Goal: Transaction & Acquisition: Complete application form

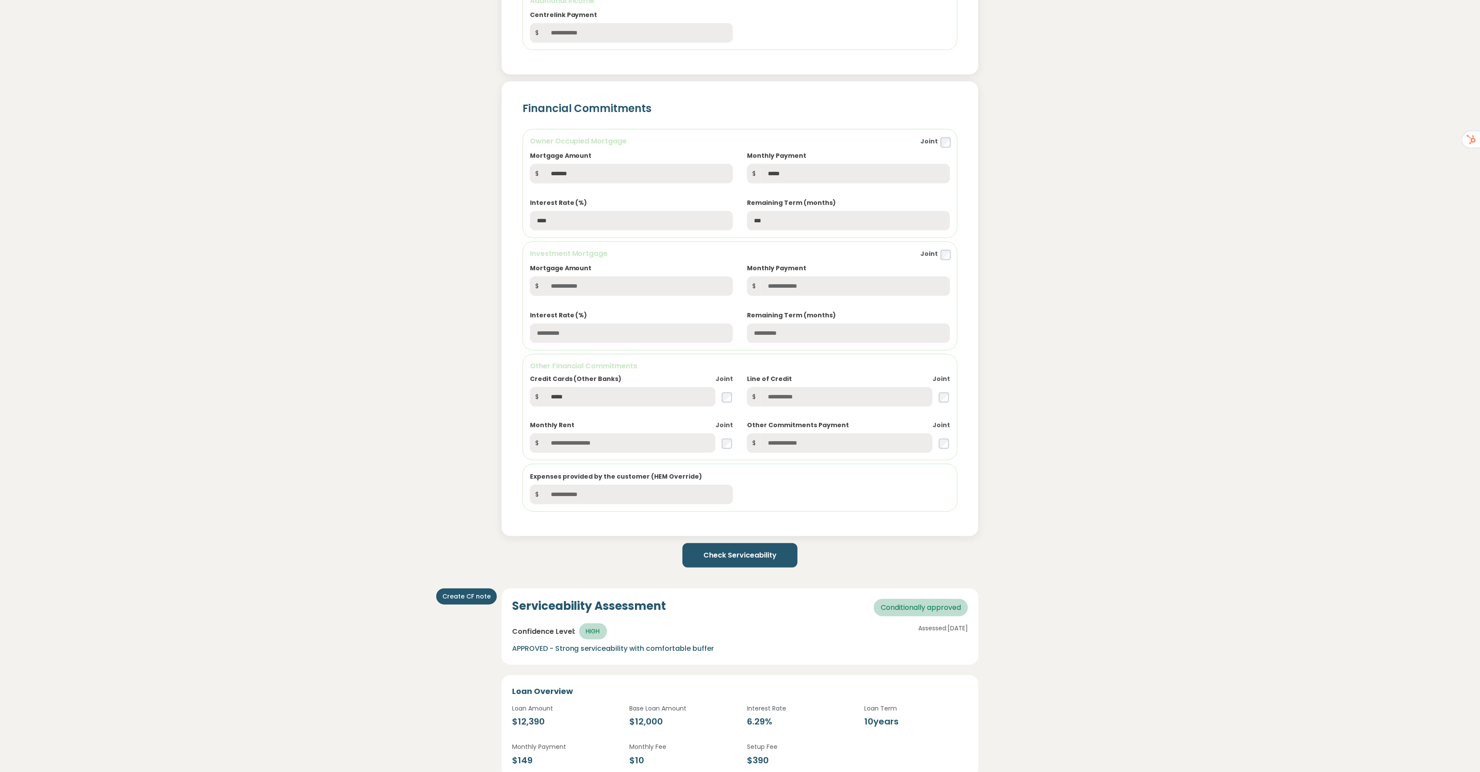
scroll to position [629, 0]
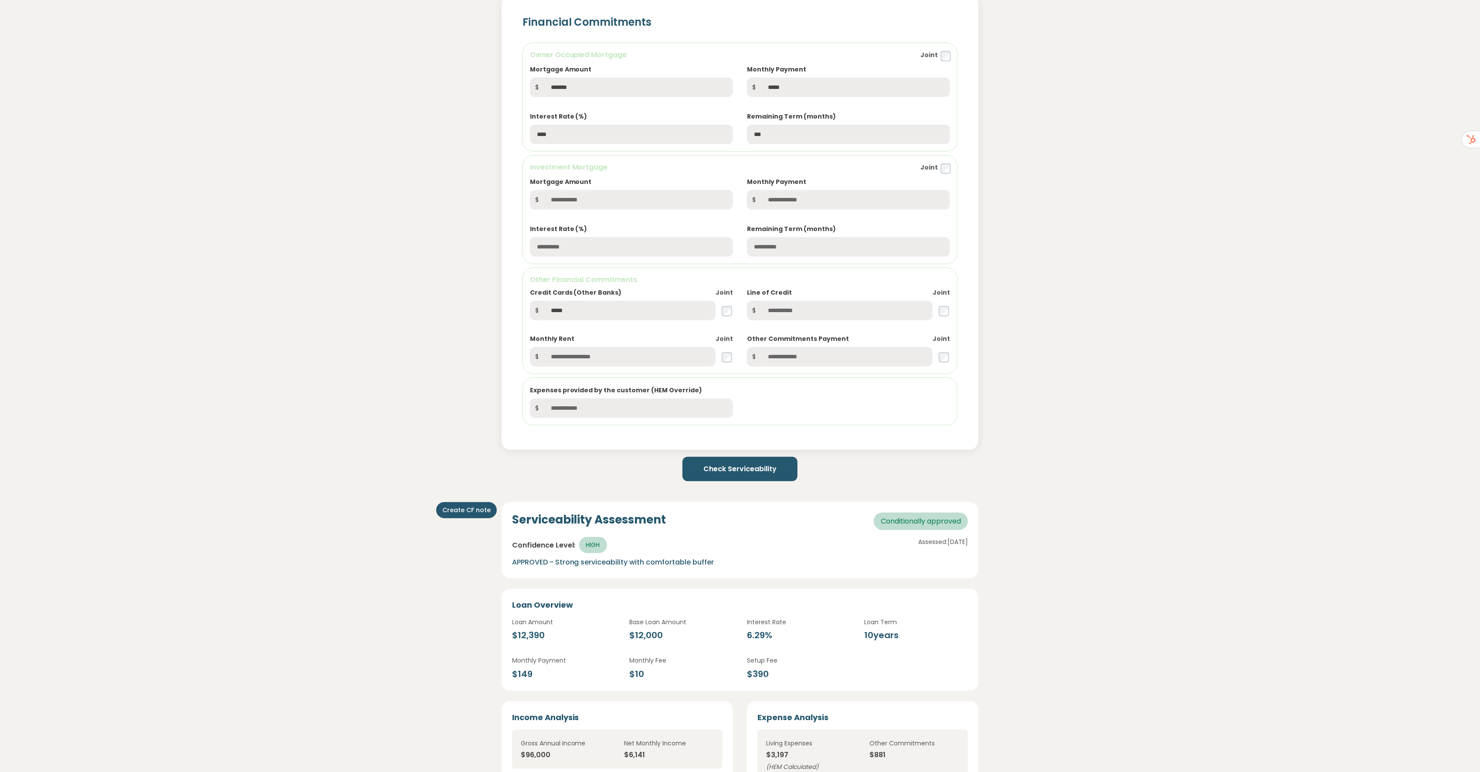
click at [731, 479] on button "Check Serviceability" at bounding box center [739, 469] width 115 height 24
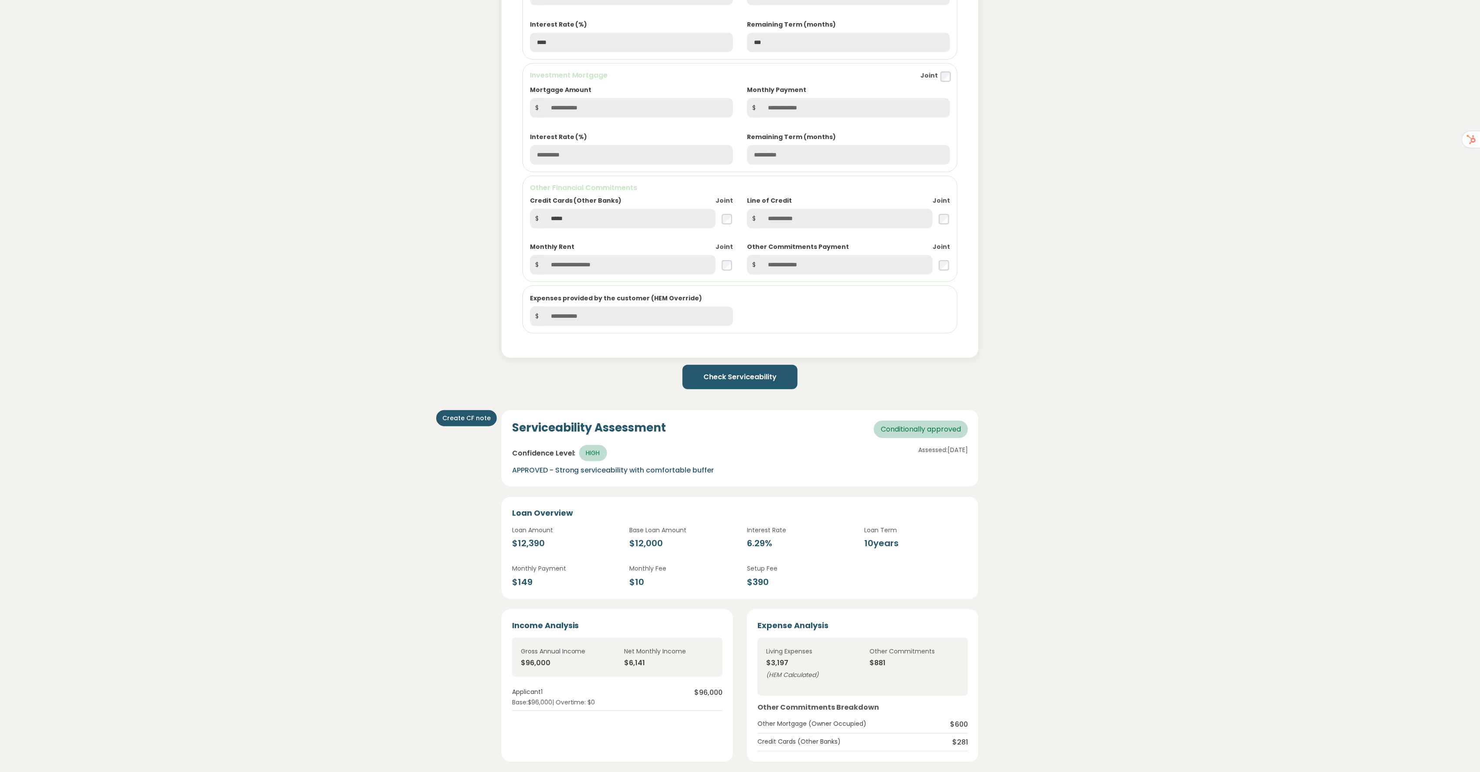
scroll to position [726, 0]
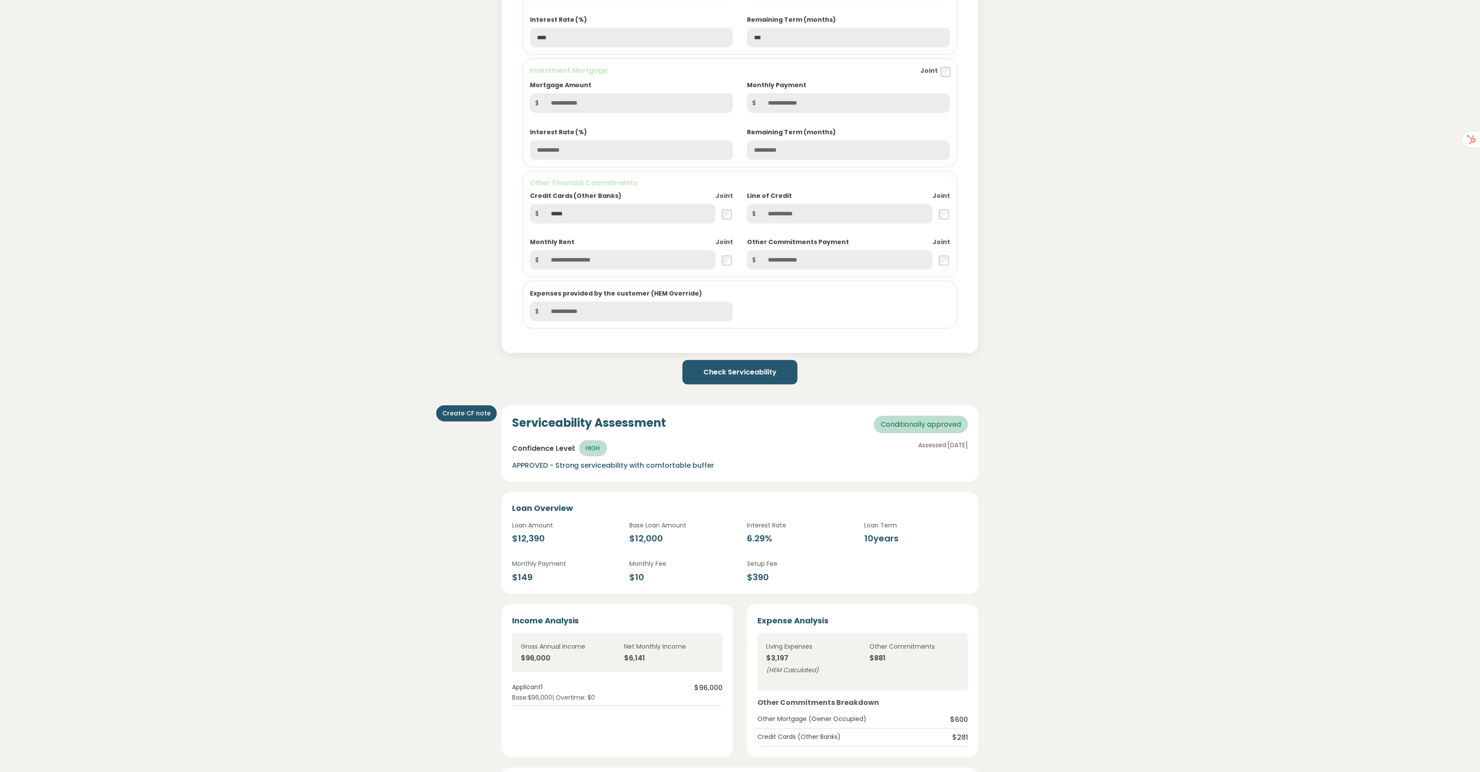
click at [1105, 217] on div "**********" at bounding box center [740, 236] width 1480 height 1844
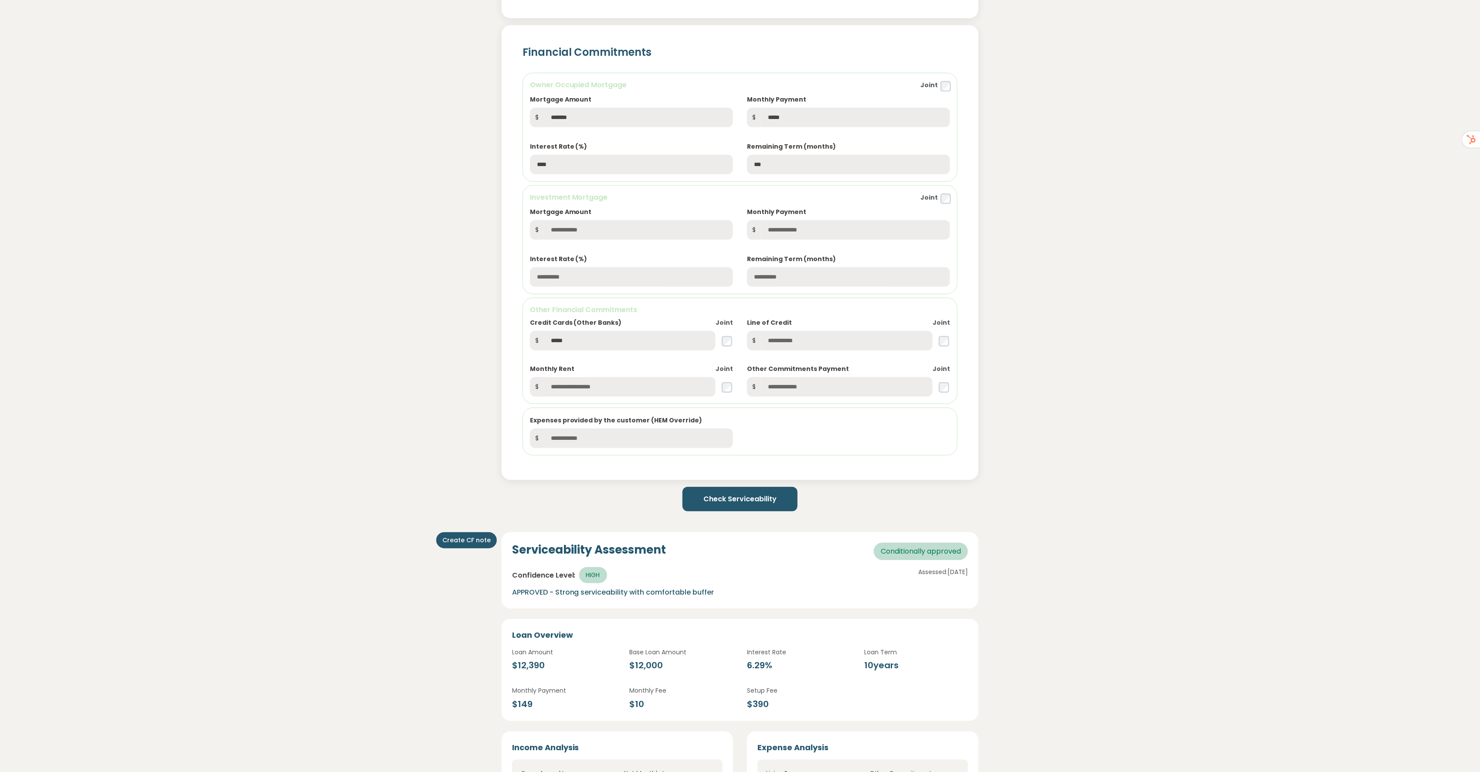
scroll to position [677, 0]
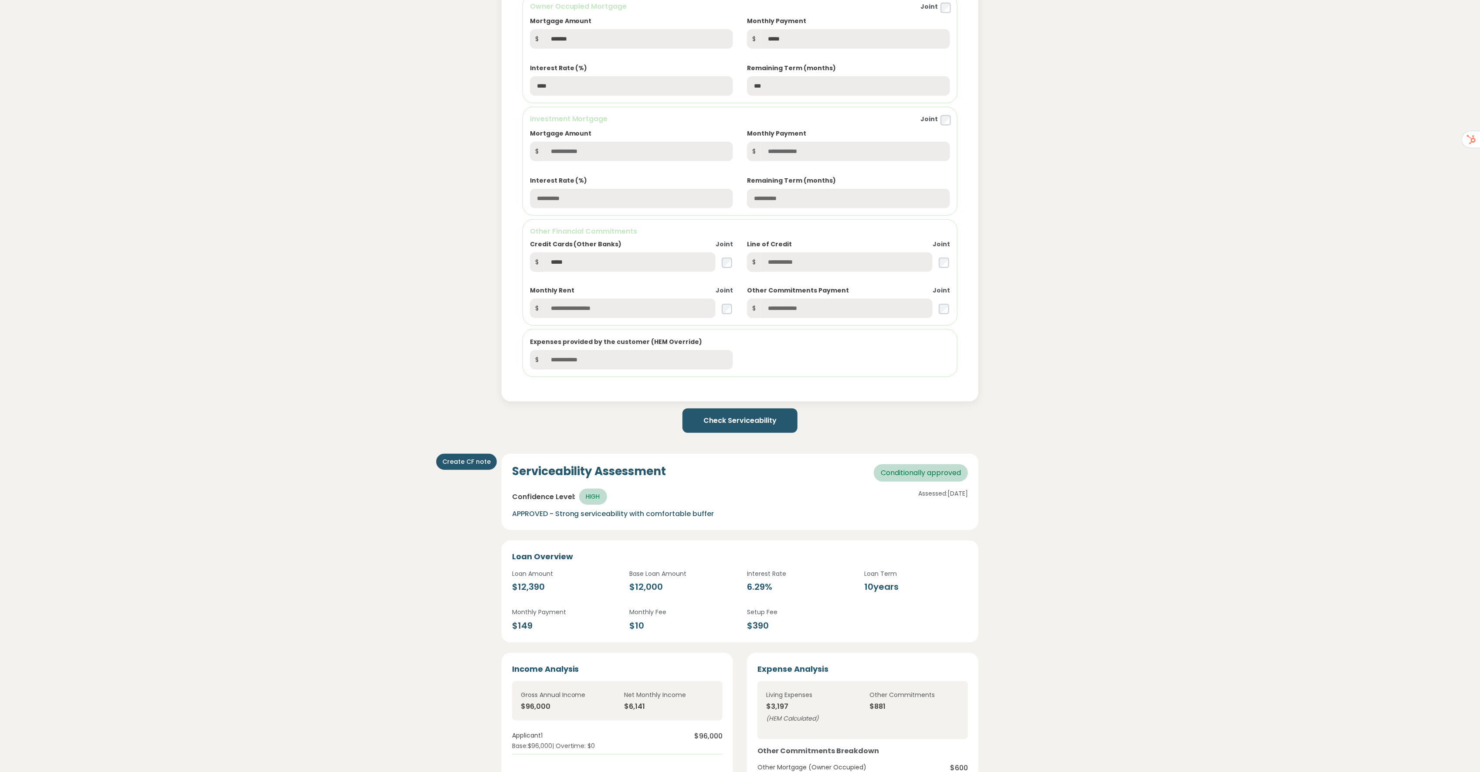
click at [742, 428] on button "Check Serviceability" at bounding box center [739, 420] width 115 height 24
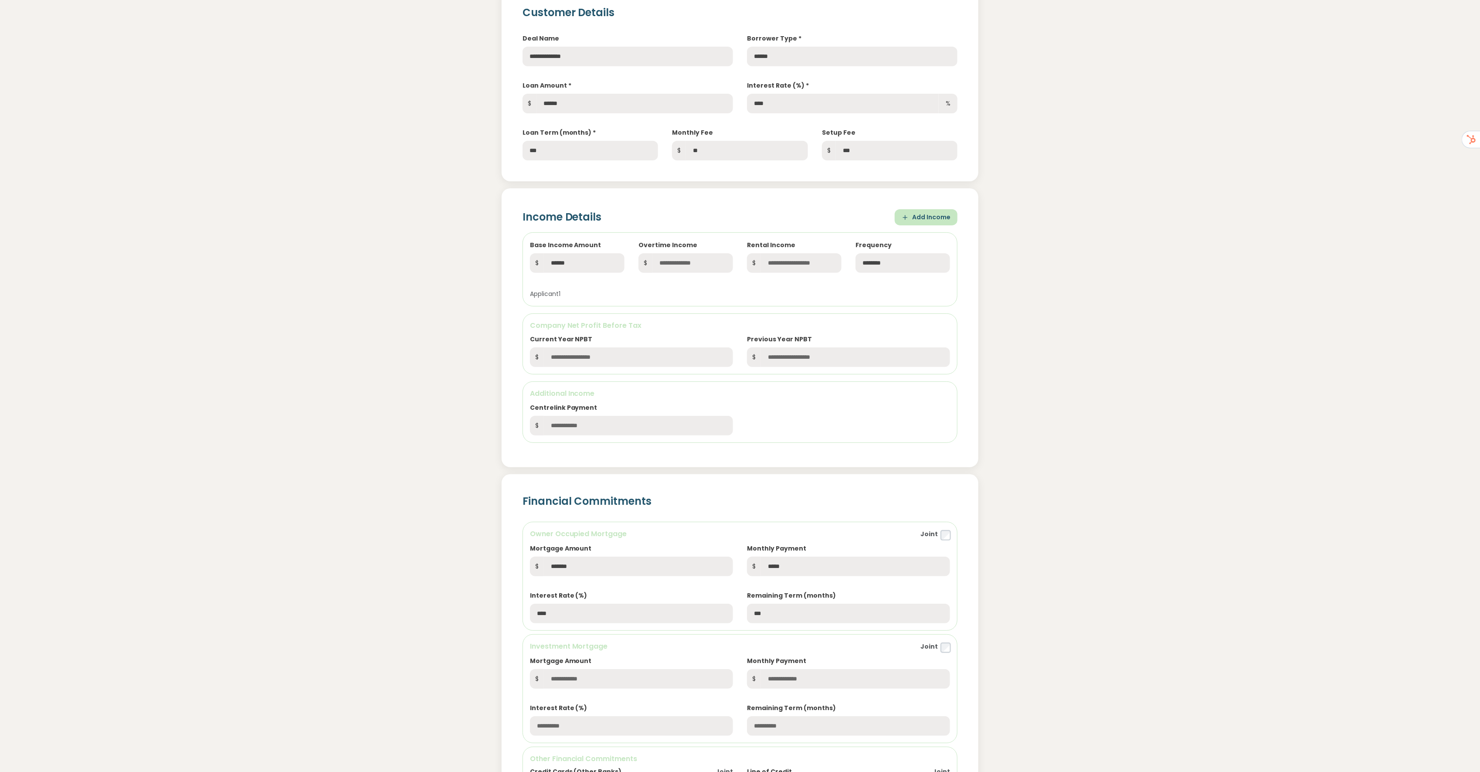
scroll to position [0, 0]
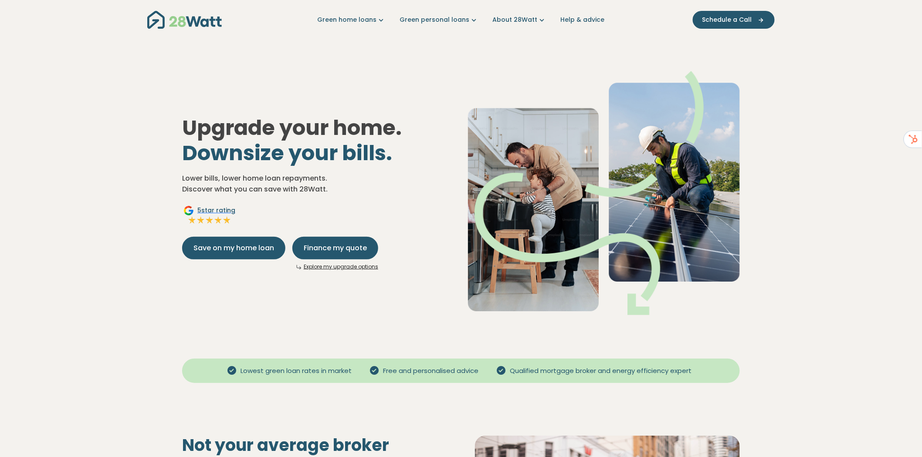
click at [355, 264] on link "Explore my upgrade options" at bounding box center [341, 266] width 74 height 7
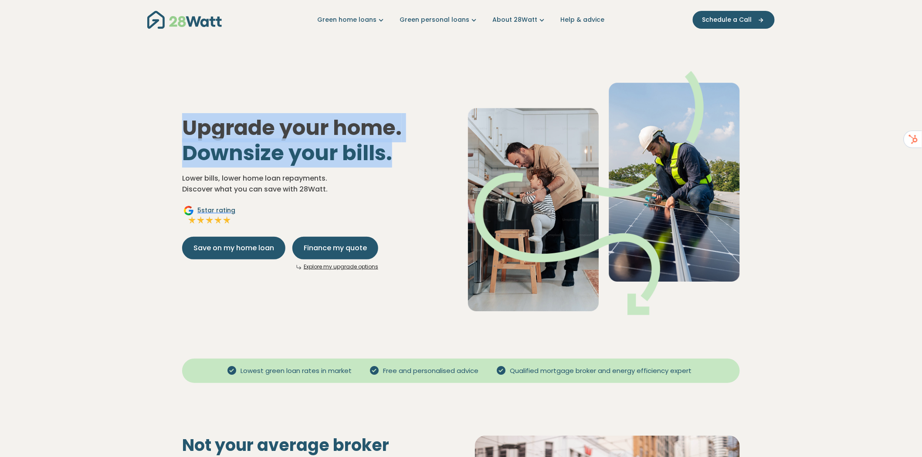
drag, startPoint x: 178, startPoint y: 121, endPoint x: 405, endPoint y: 153, distance: 229.8
click at [405, 153] on div "Upgrade your home. Downsize your bills. Lower bills, lower home loan repayments…" at bounding box center [318, 192] width 286 height 155
click at [242, 141] on span "Downsize your bills." at bounding box center [287, 153] width 210 height 29
drag, startPoint x: 184, startPoint y: 127, endPoint x: 396, endPoint y: 150, distance: 213.0
click at [396, 150] on h1 "Upgrade your home. Downsize your bills." at bounding box center [318, 140] width 272 height 50
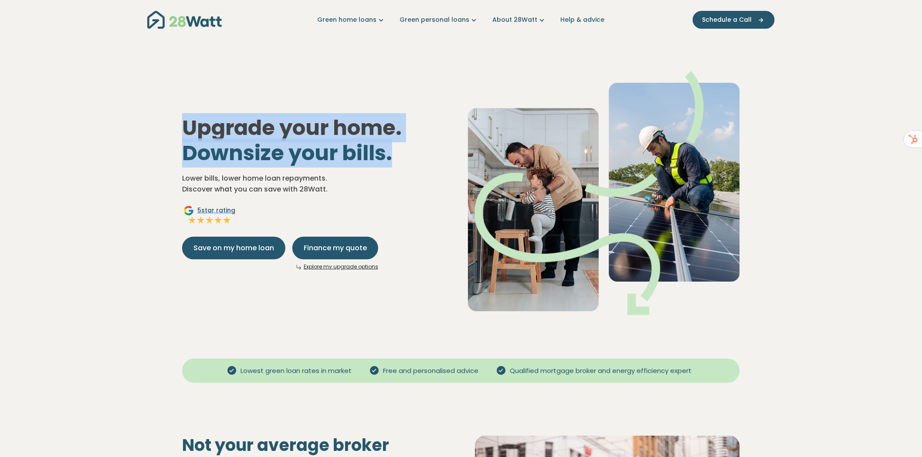
click at [393, 155] on h1 "Upgrade your home. Downsize your bills." at bounding box center [318, 140] width 272 height 50
drag, startPoint x: 390, startPoint y: 154, endPoint x: 177, endPoint y: 127, distance: 214.7
click at [177, 127] on div "Upgrade your home. Downsize your bills. Lower bills, lower home loan repayments…" at bounding box center [318, 192] width 286 height 155
click at [274, 142] on span "Downsize your bills." at bounding box center [287, 153] width 210 height 29
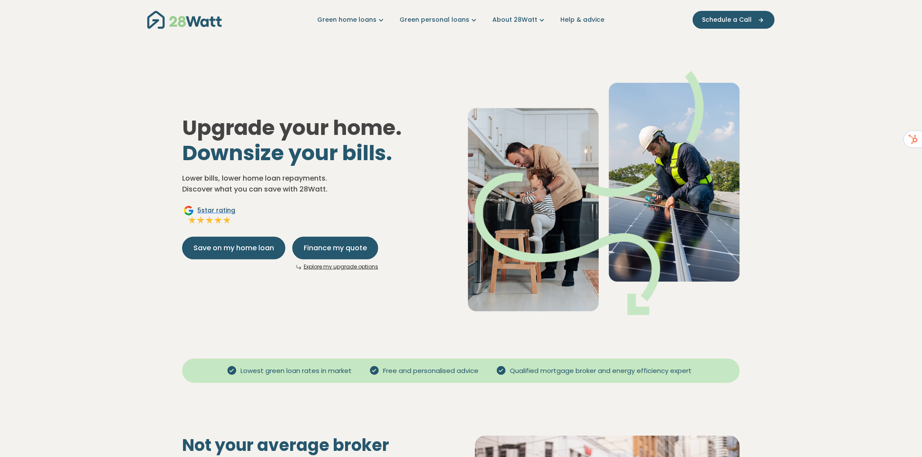
click at [242, 152] on span "Downsize your bills." at bounding box center [287, 153] width 210 height 29
click at [340, 251] on span "Finance my quote" at bounding box center [335, 248] width 63 height 10
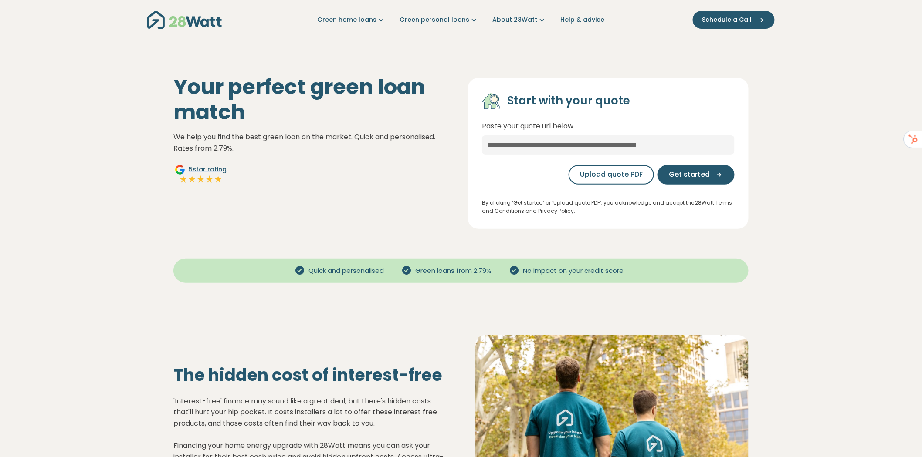
click at [315, 147] on p "We help you find the best green loan on the market. Quick and personalised. Rat…" at bounding box center [313, 143] width 281 height 22
click at [539, 143] on input "text" at bounding box center [608, 144] width 253 height 19
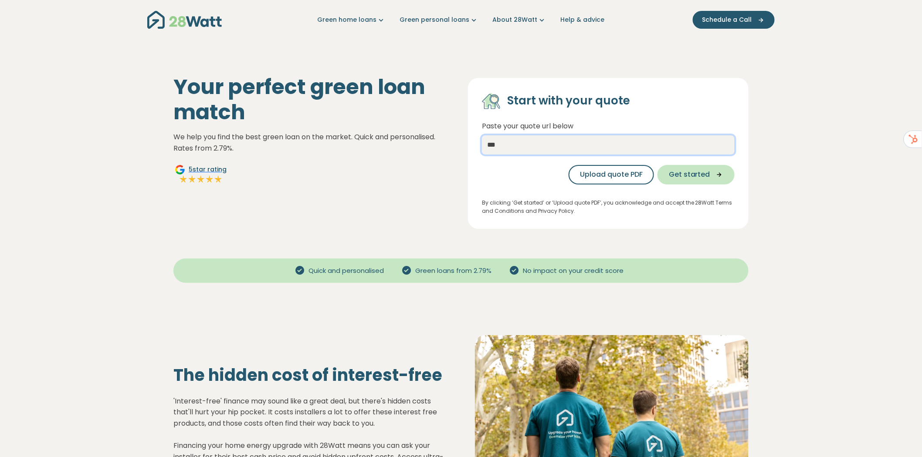
type input "***"
click at [693, 177] on span "Get started" at bounding box center [689, 174] width 41 height 10
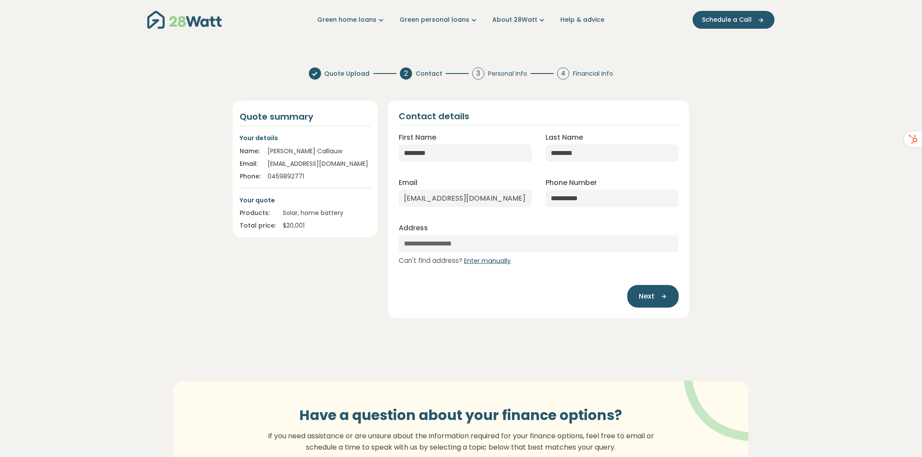
select select "***"
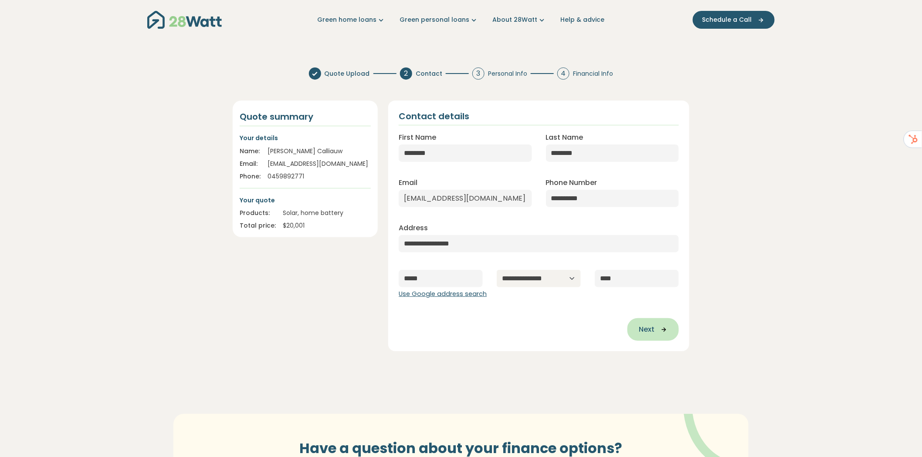
click at [648, 329] on span "Next" at bounding box center [647, 330] width 16 height 10
type input "**********"
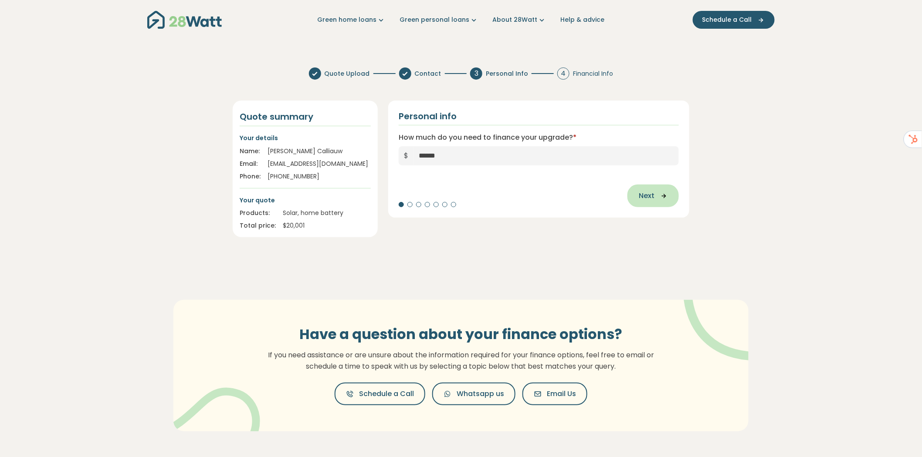
click at [667, 194] on button "Next" at bounding box center [652, 196] width 51 height 23
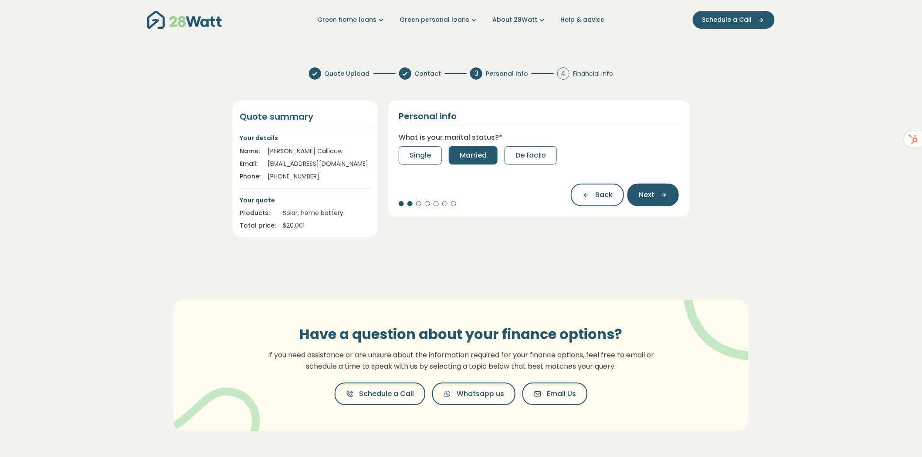
click at [470, 154] on span "Married" at bounding box center [473, 155] width 27 height 10
click at [477, 156] on span "2" at bounding box center [476, 155] width 4 height 10
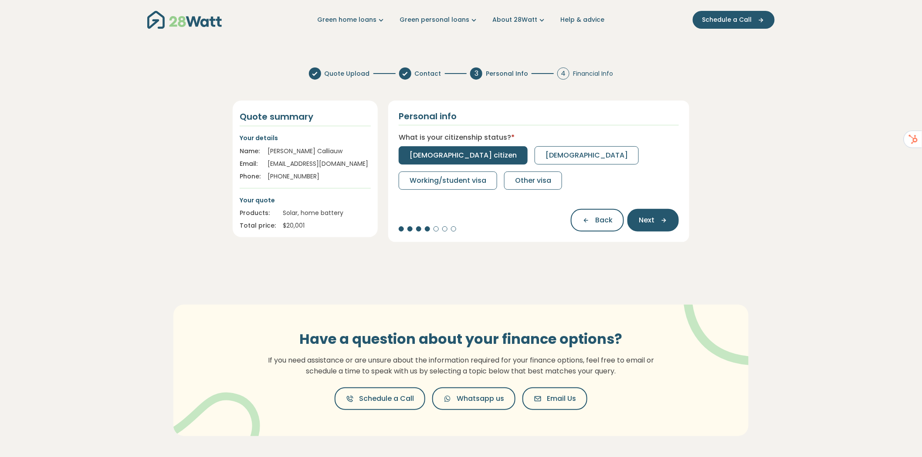
click at [459, 154] on span "[DEMOGRAPHIC_DATA] citizen" at bounding box center [463, 155] width 107 height 10
click at [429, 160] on span "Full-time" at bounding box center [425, 155] width 31 height 10
select select "*******"
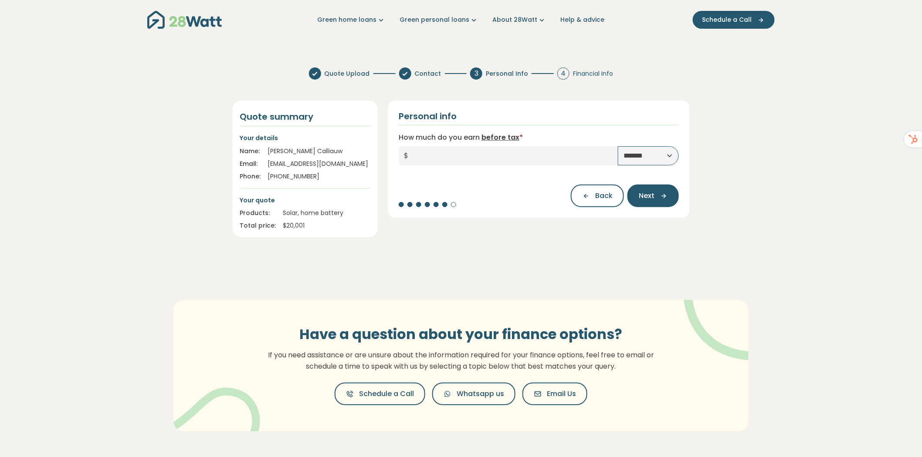
click at [458, 152] on input "How much do you earn before tax *" at bounding box center [515, 155] width 204 height 19
type input "*******"
click at [672, 200] on button "Next" at bounding box center [652, 196] width 51 height 23
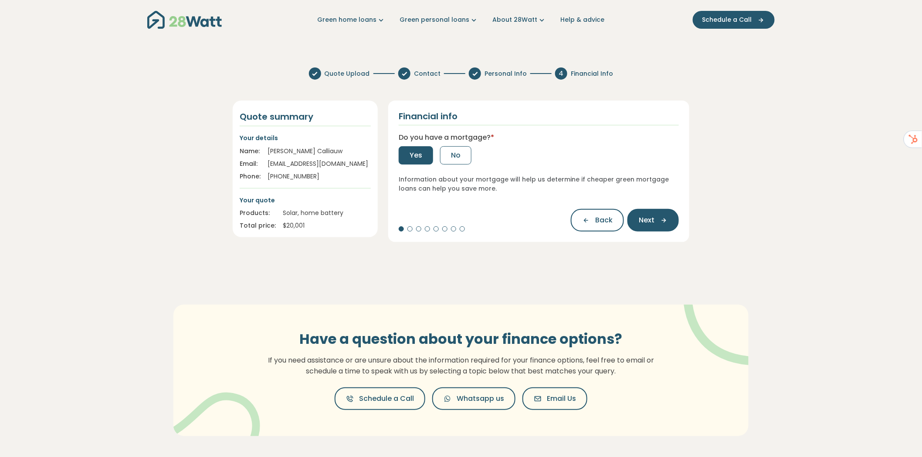
click at [414, 156] on span "Yes" at bounding box center [416, 155] width 13 height 10
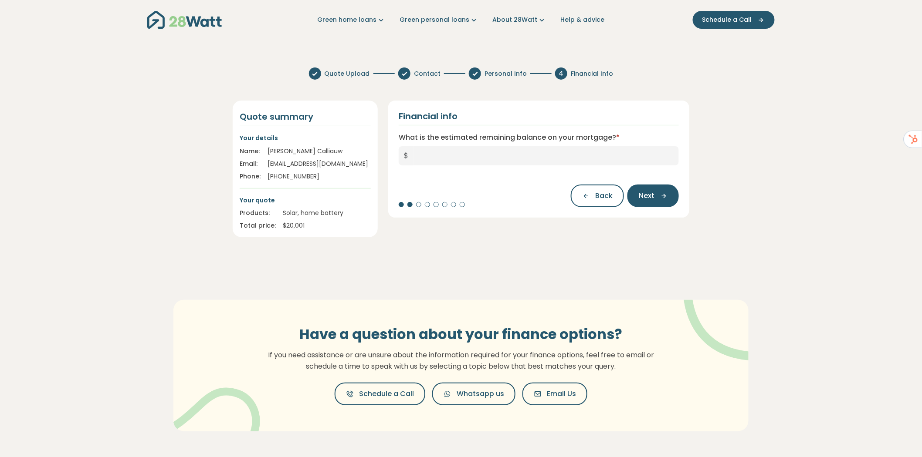
click at [476, 161] on input "What is the estimated remaining balance on your mortgage? *" at bounding box center [545, 155] width 265 height 19
type input "*******"
click at [641, 191] on span "Next" at bounding box center [647, 196] width 16 height 10
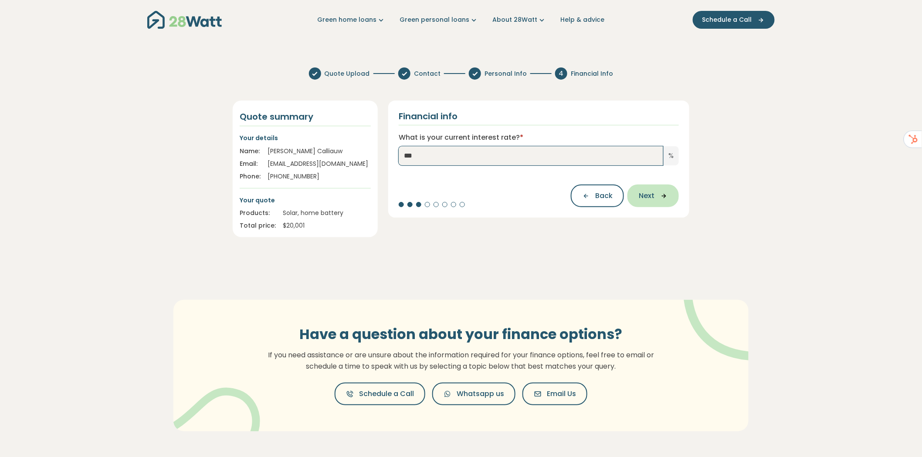
type input "***"
click at [657, 198] on icon "button" at bounding box center [660, 196] width 13 height 8
click at [453, 157] on span "Select your lender..." at bounding box center [443, 157] width 67 height 10
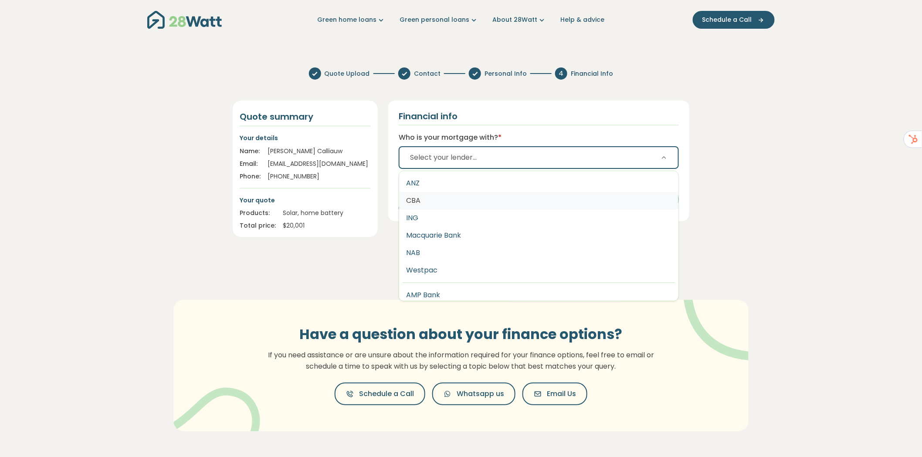
click at [427, 201] on button "CBA" at bounding box center [538, 200] width 279 height 17
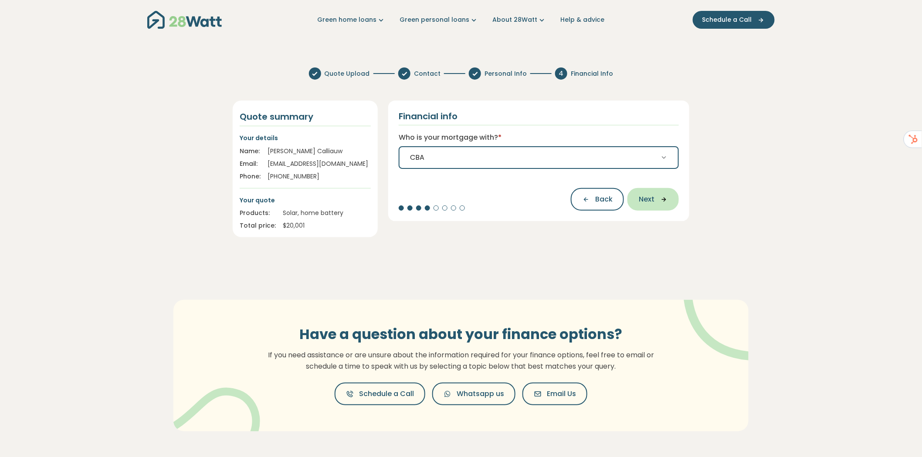
click at [659, 204] on button "Next" at bounding box center [652, 199] width 51 height 23
select select "*******"
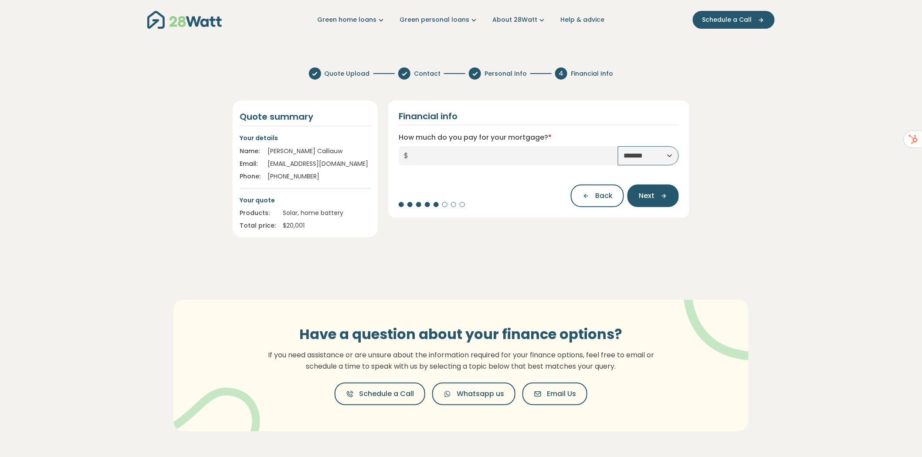
click at [467, 161] on input "How much do you pay for your mortgage? *" at bounding box center [515, 155] width 204 height 19
type input "*****"
click at [648, 196] on span "Next" at bounding box center [647, 196] width 16 height 10
type input "*********"
click at [669, 190] on button "Next" at bounding box center [652, 196] width 51 height 23
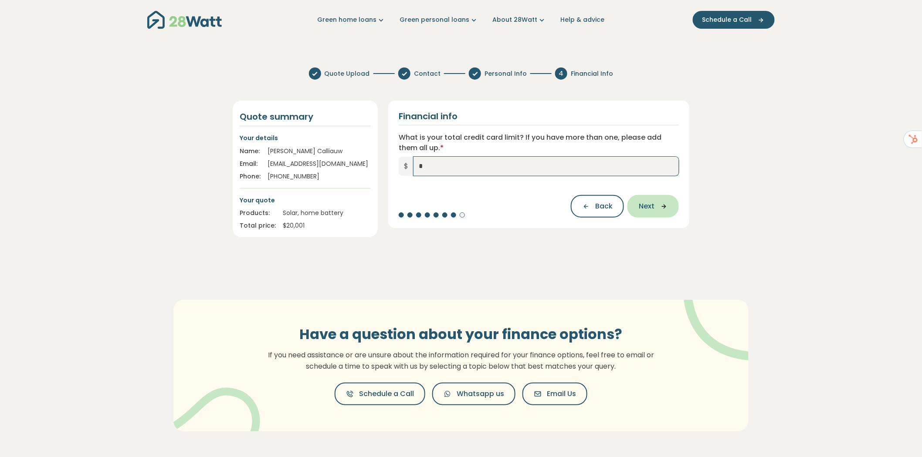
type input "*"
click at [661, 210] on icon "button" at bounding box center [660, 207] width 13 height 8
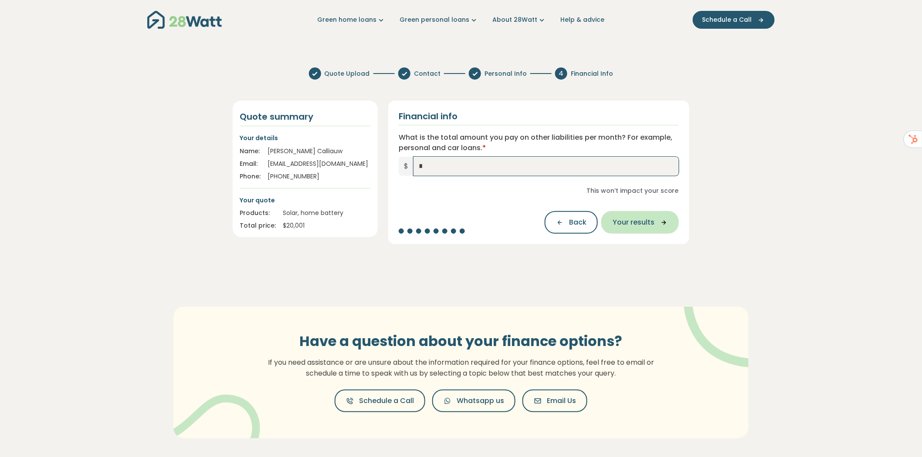
type input "*"
click at [654, 226] on span "Your results" at bounding box center [634, 222] width 42 height 10
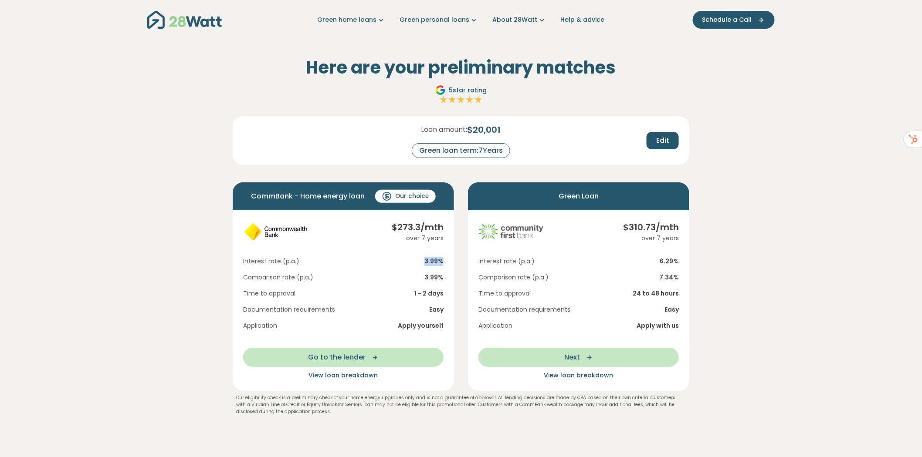
drag, startPoint x: 441, startPoint y: 260, endPoint x: 426, endPoint y: 262, distance: 15.3
click at [426, 262] on span "3.99 %" at bounding box center [433, 261] width 19 height 9
drag, startPoint x: 471, startPoint y: 127, endPoint x: 524, endPoint y: 130, distance: 52.4
click at [524, 130] on div "Loan amount: $ 20,001 Green loan term: 7 Years" at bounding box center [461, 140] width 150 height 35
click at [521, 151] on div "Loan amount: $ 20,001 Green loan term: 7 Years" at bounding box center [461, 140] width 150 height 35
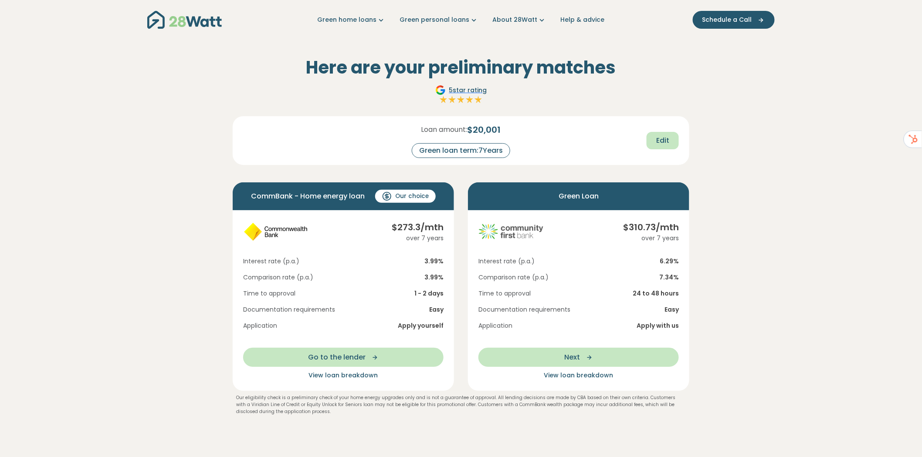
click at [666, 143] on span "Edit" at bounding box center [662, 140] width 13 height 10
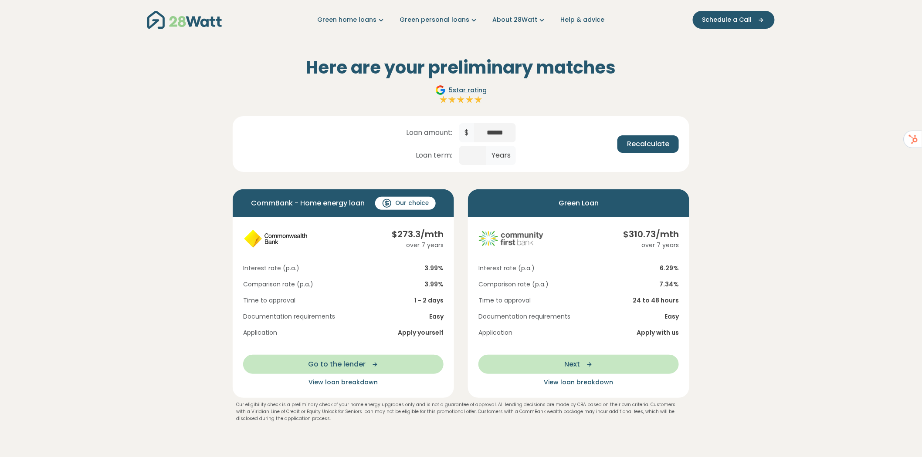
drag, startPoint x: 546, startPoint y: 147, endPoint x: 613, endPoint y: 140, distance: 66.6
click at [549, 147] on div "Recalculate" at bounding box center [611, 143] width 150 height 17
click at [651, 140] on span "Recalculate" at bounding box center [648, 144] width 42 height 10
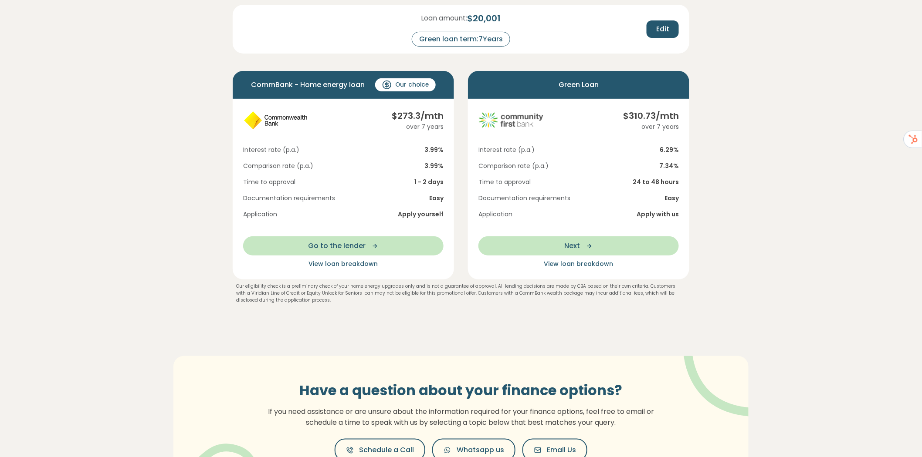
scroll to position [145, 0]
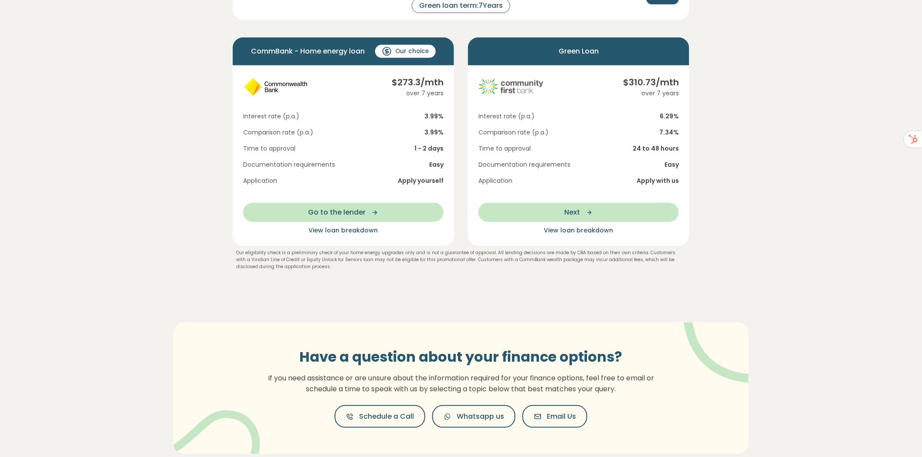
click at [347, 228] on span "View loan breakdown" at bounding box center [343, 230] width 69 height 9
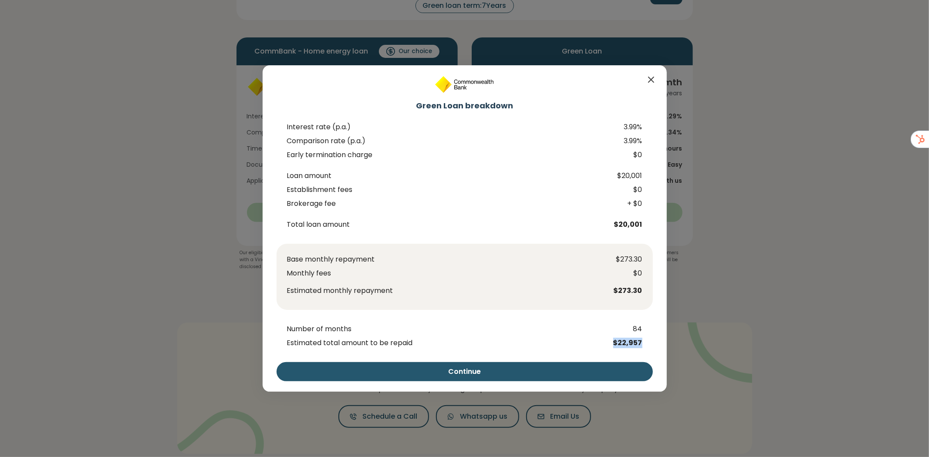
drag, startPoint x: 647, startPoint y: 344, endPoint x: 601, endPoint y: 346, distance: 45.8
click at [601, 346] on div "Estimated total amount to be repaid $22,957" at bounding box center [465, 343] width 376 height 10
click at [650, 78] on icon "Close" at bounding box center [651, 79] width 10 height 10
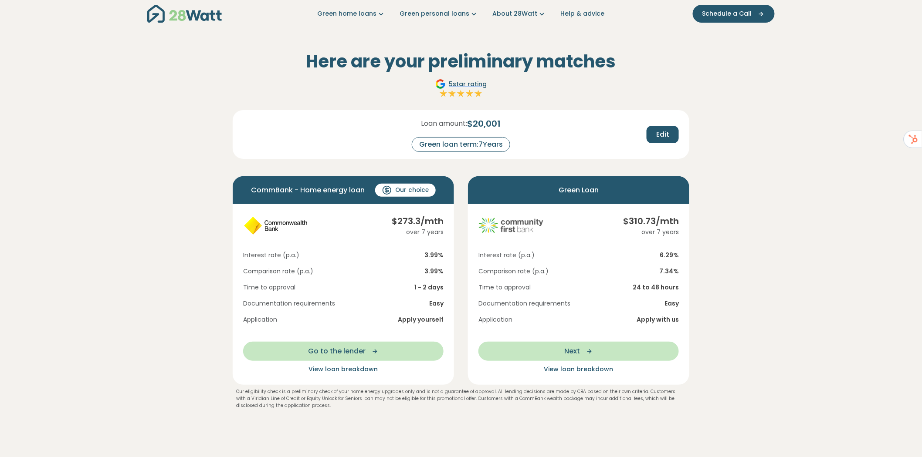
scroll to position [0, 0]
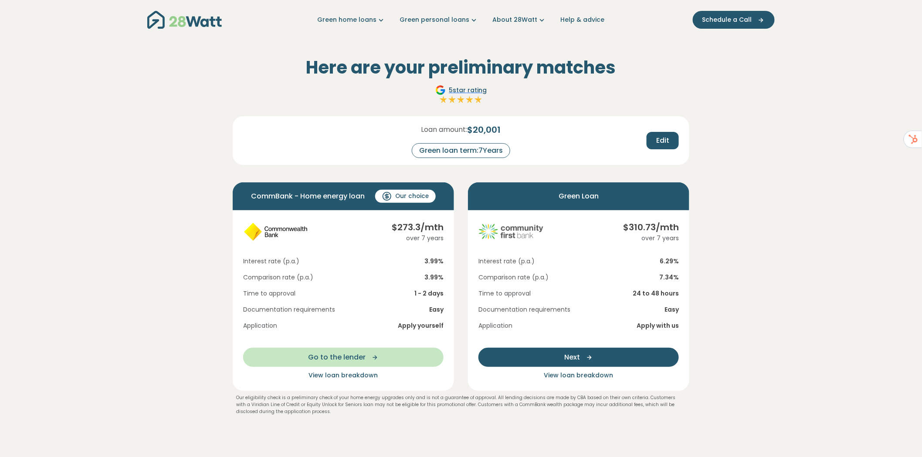
click at [578, 356] on span "Next" at bounding box center [572, 357] width 16 height 10
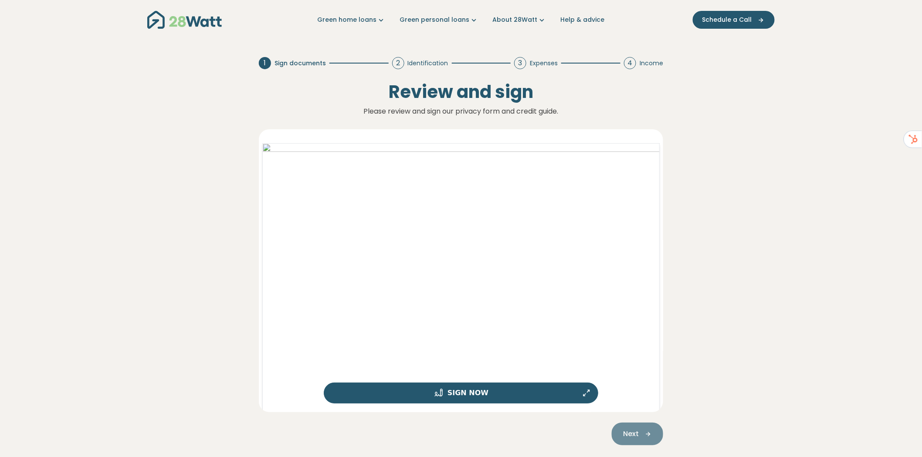
scroll to position [48, 0]
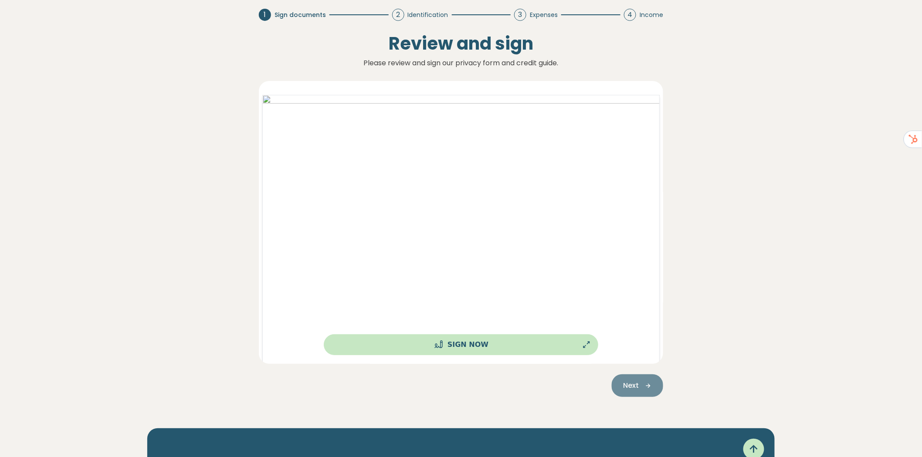
click at [473, 343] on button "Sign Now" at bounding box center [461, 345] width 274 height 21
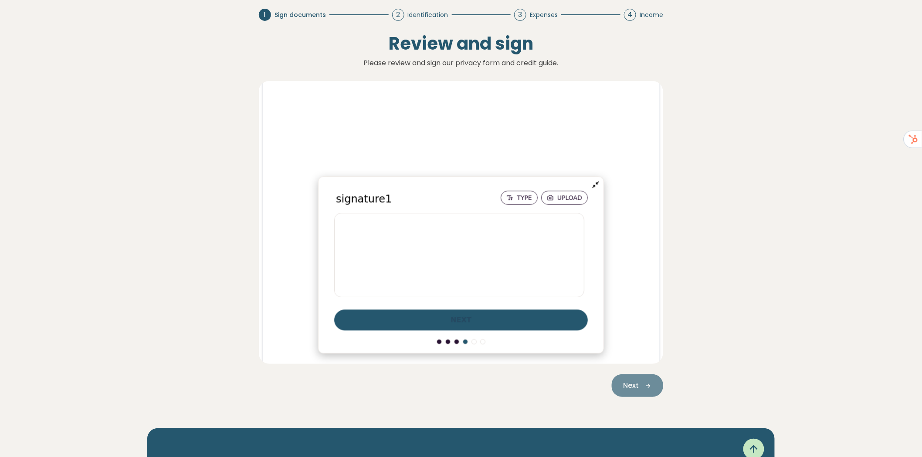
scroll to position [6510, 0]
click at [467, 321] on button "next" at bounding box center [461, 320] width 254 height 21
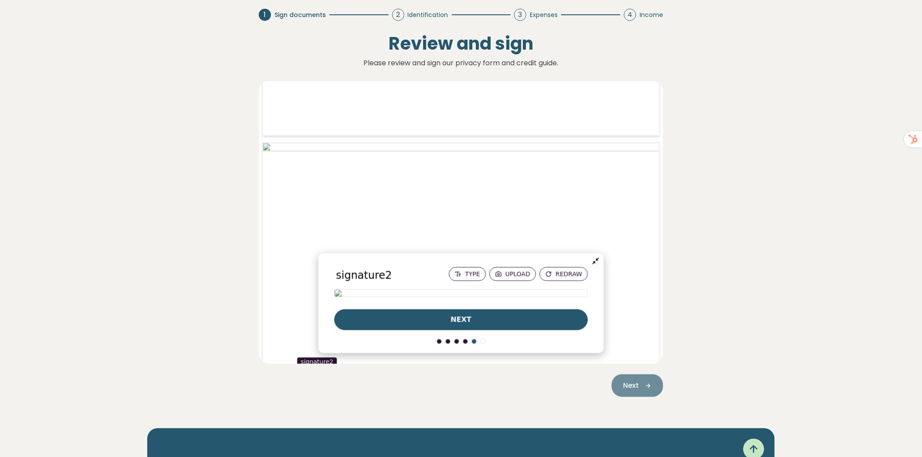
scroll to position [13044, 0]
click at [479, 321] on button "next" at bounding box center [461, 320] width 254 height 21
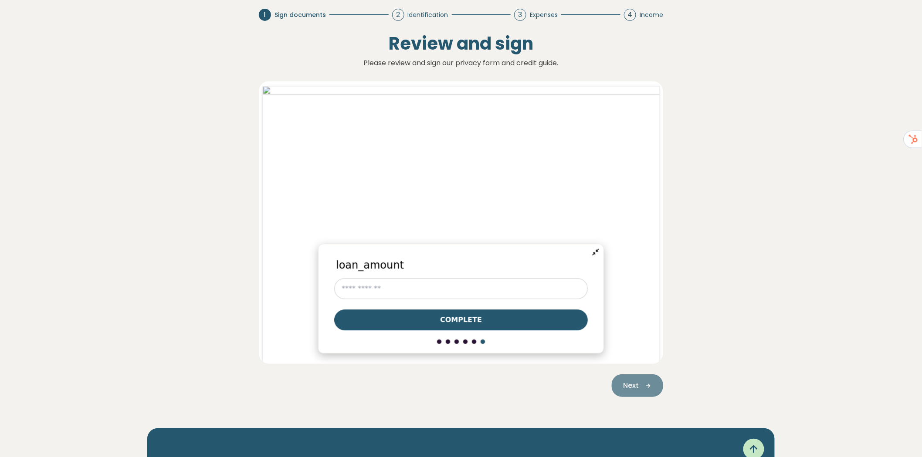
click at [463, 324] on span "Complete" at bounding box center [461, 320] width 42 height 10
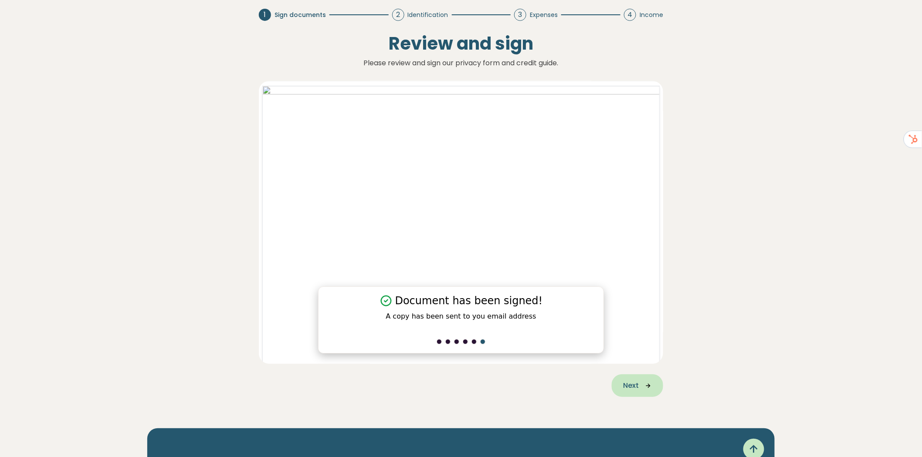
click at [633, 381] on span "Next" at bounding box center [631, 386] width 16 height 10
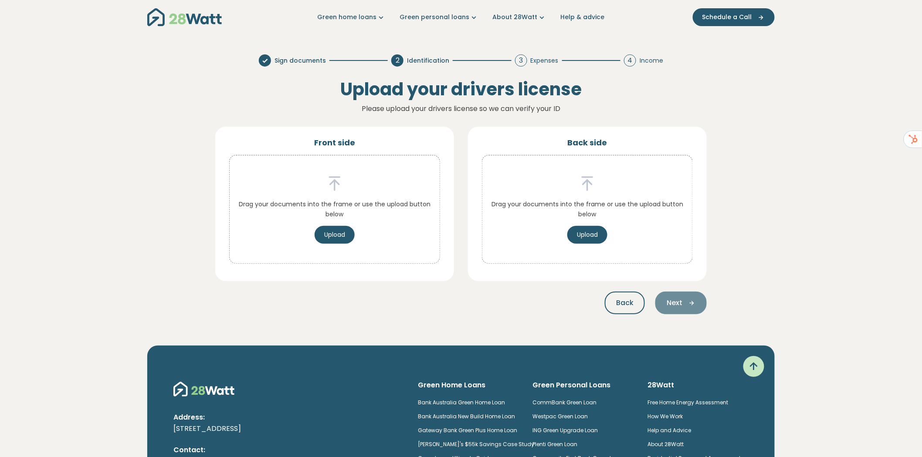
scroll to position [0, 0]
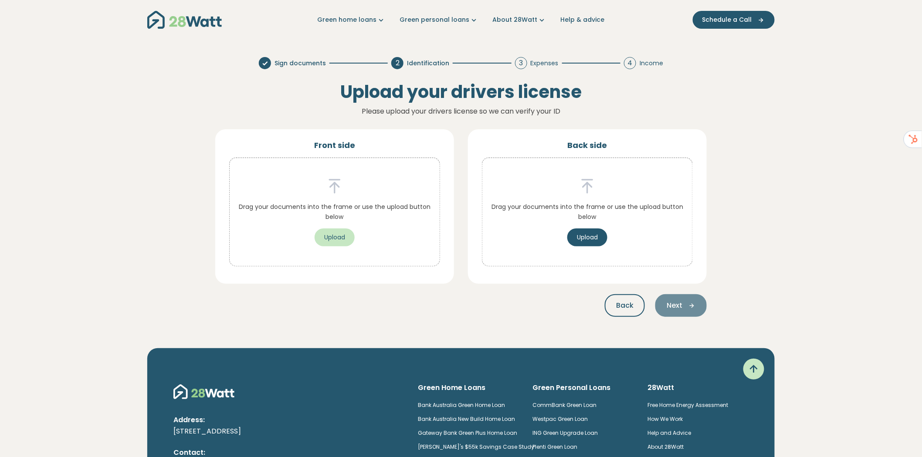
click at [345, 235] on button "Upload" at bounding box center [335, 238] width 40 height 18
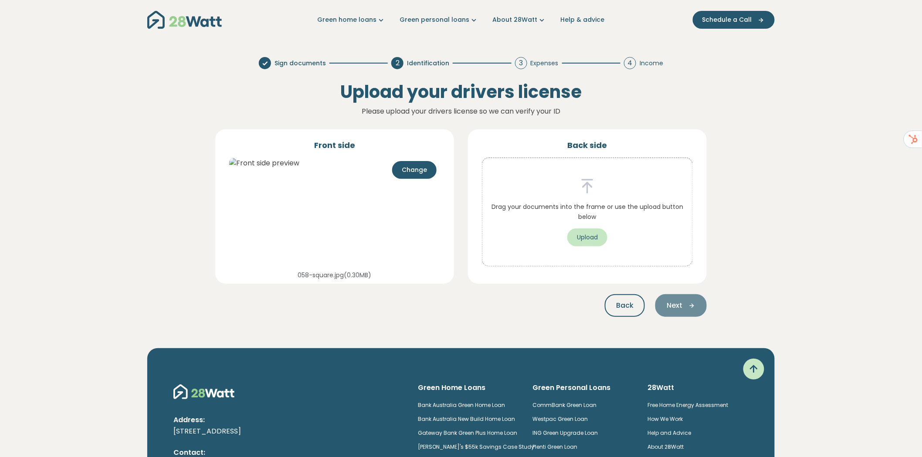
click at [582, 233] on button "Upload" at bounding box center [587, 238] width 40 height 18
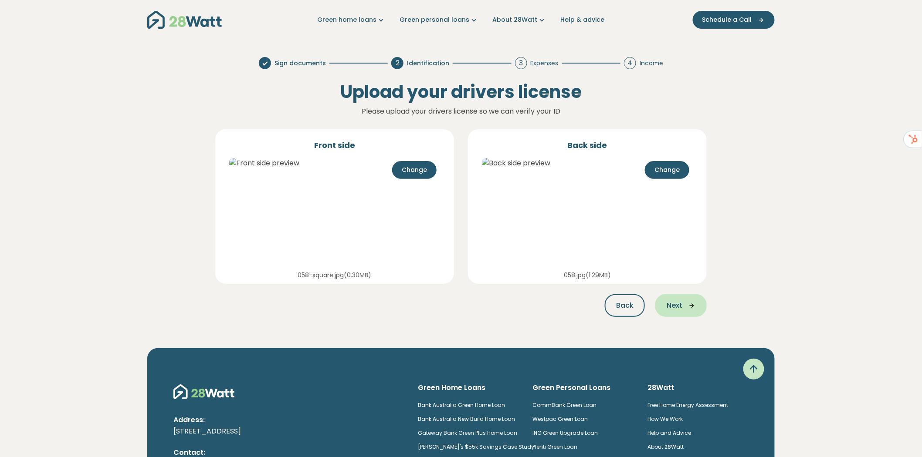
click at [677, 301] on span "Next" at bounding box center [675, 306] width 16 height 10
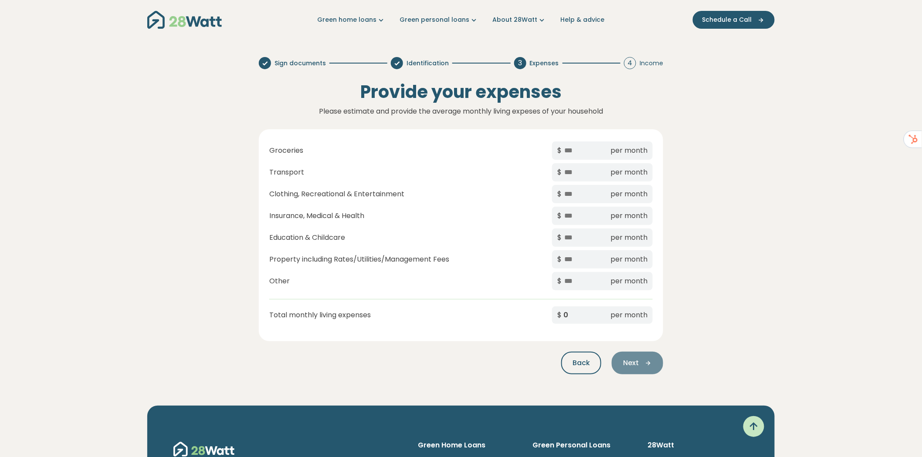
click at [583, 155] on input "text" at bounding box center [585, 150] width 44 height 11
type input "***"
type input "*"
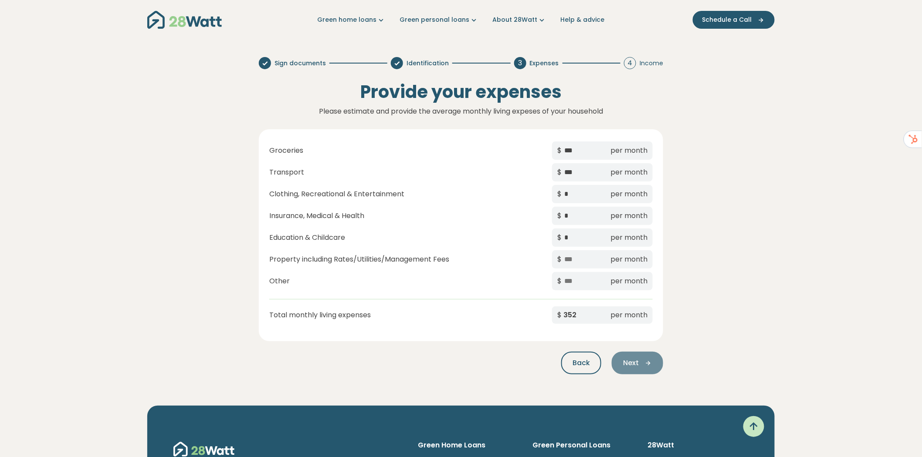
type input "*"
click at [644, 369] on button "Next" at bounding box center [637, 363] width 51 height 23
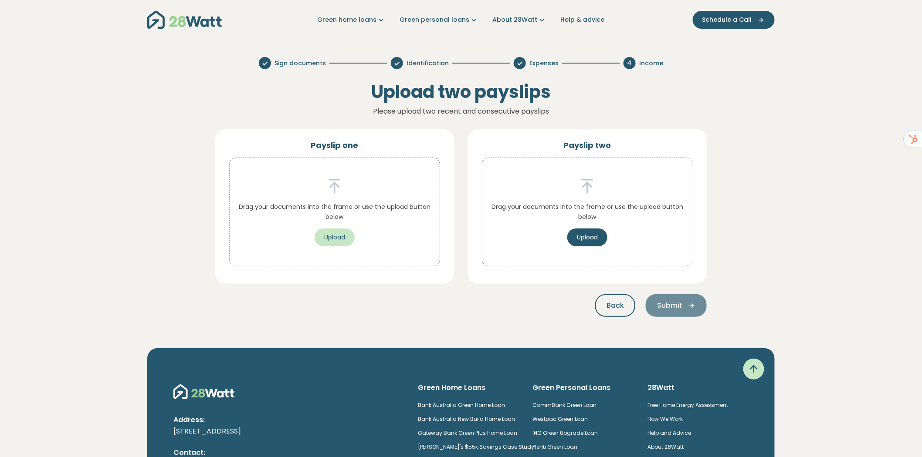
click at [328, 239] on button "Upload" at bounding box center [335, 238] width 40 height 18
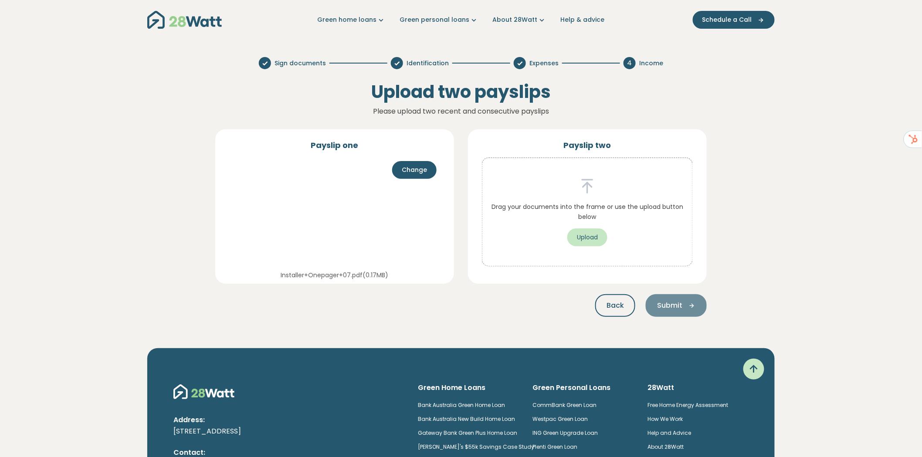
click at [593, 240] on button "Upload" at bounding box center [587, 238] width 40 height 18
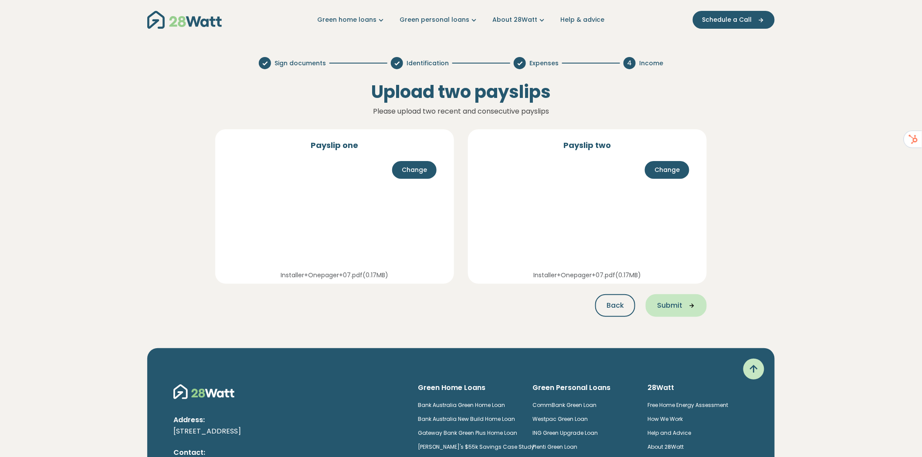
click at [685, 308] on icon "button" at bounding box center [688, 306] width 13 height 8
